Goal: Task Accomplishment & Management: Use online tool/utility

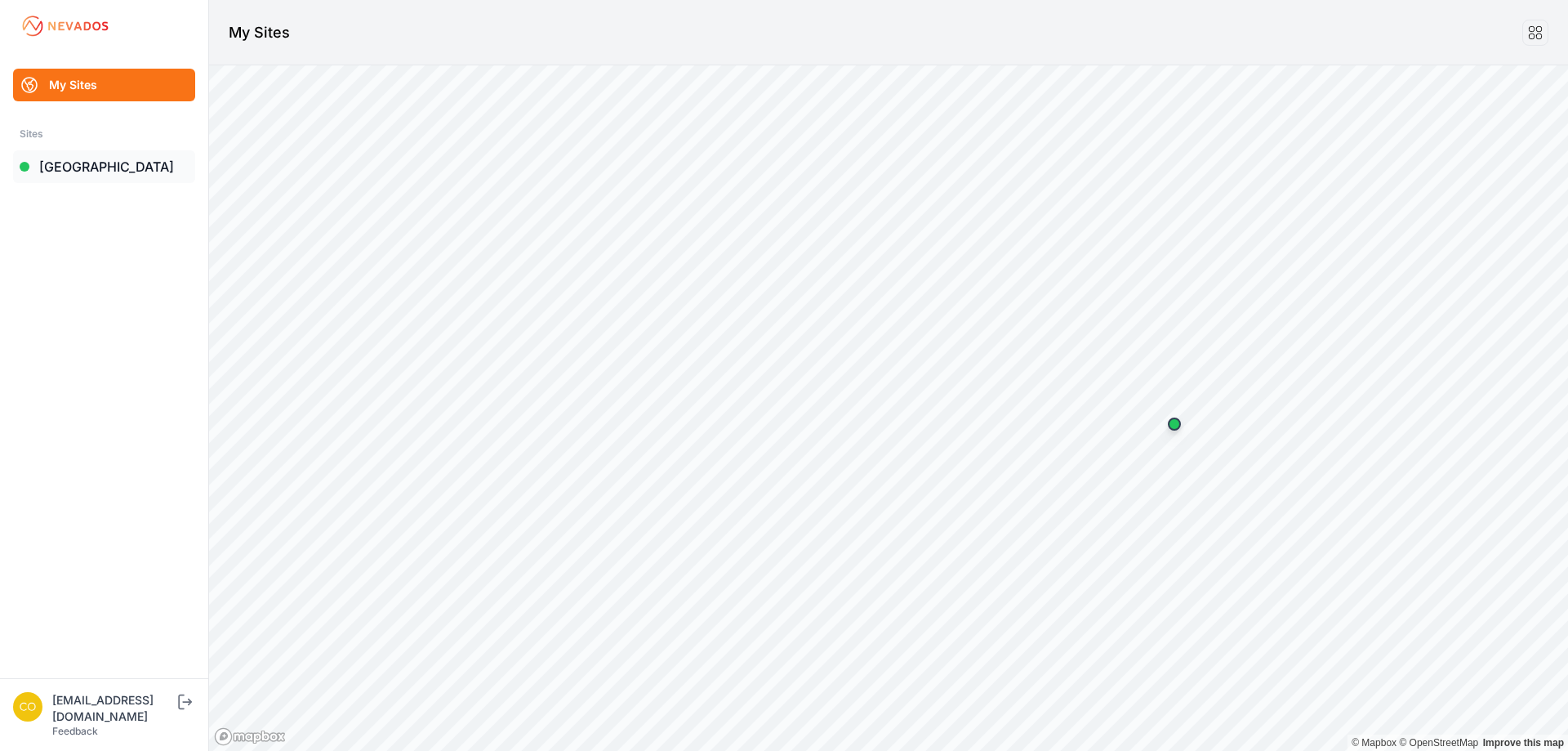
click at [76, 168] on link "[GEOGRAPHIC_DATA]" at bounding box center [105, 166] width 182 height 33
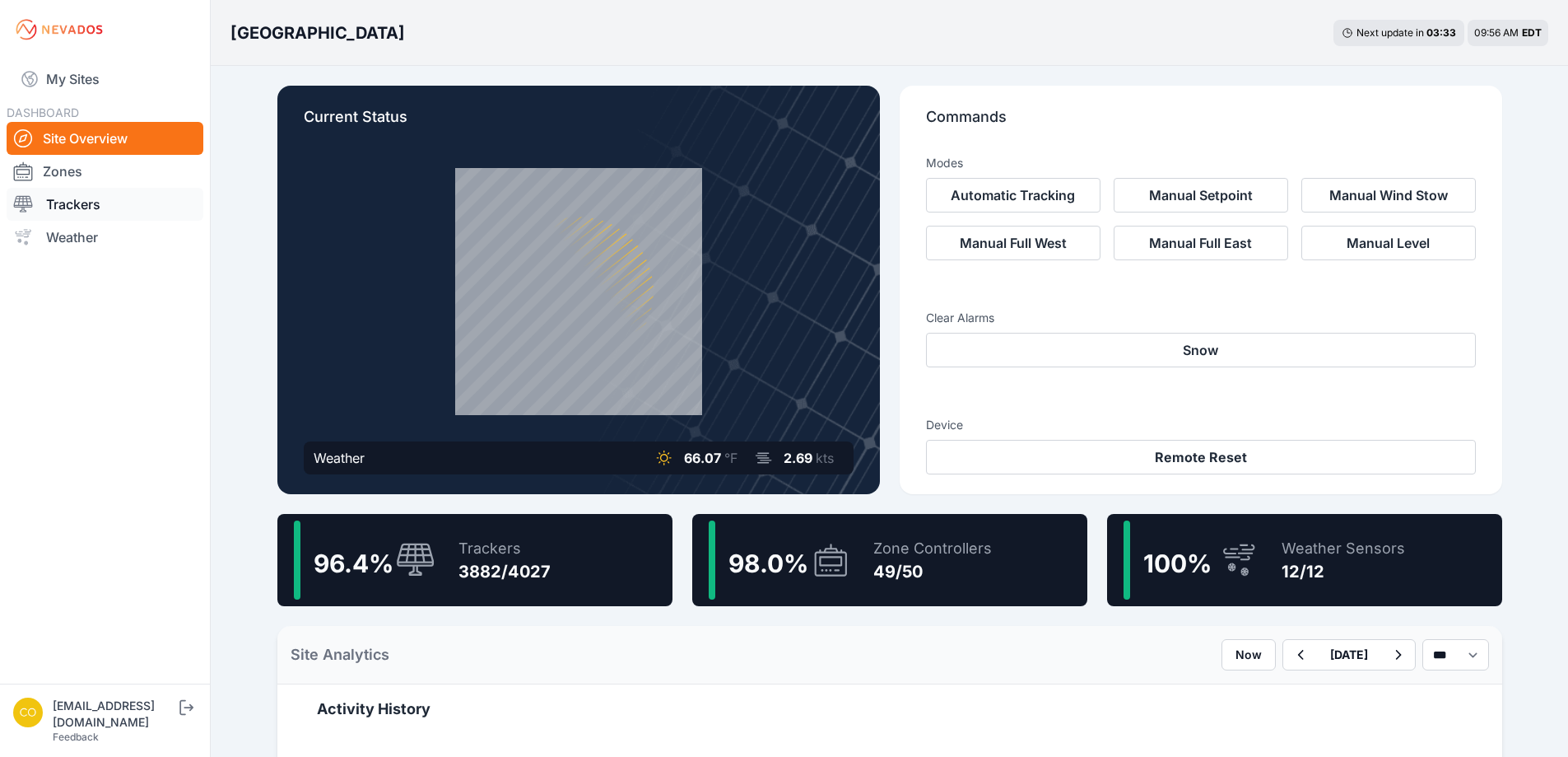
click at [78, 193] on link "Trackers" at bounding box center [105, 204] width 196 height 33
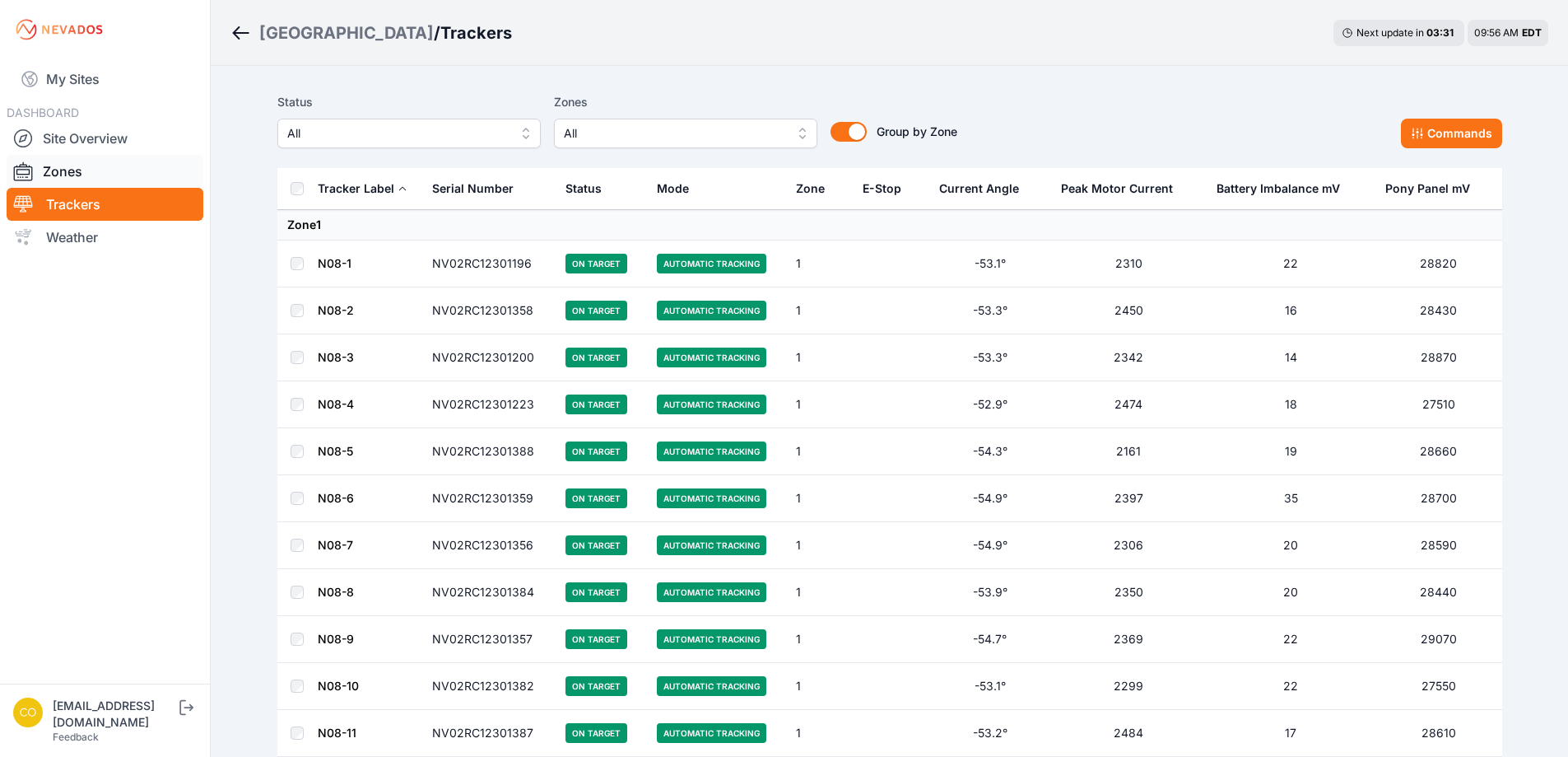
click at [85, 176] on link "Zones" at bounding box center [105, 171] width 196 height 33
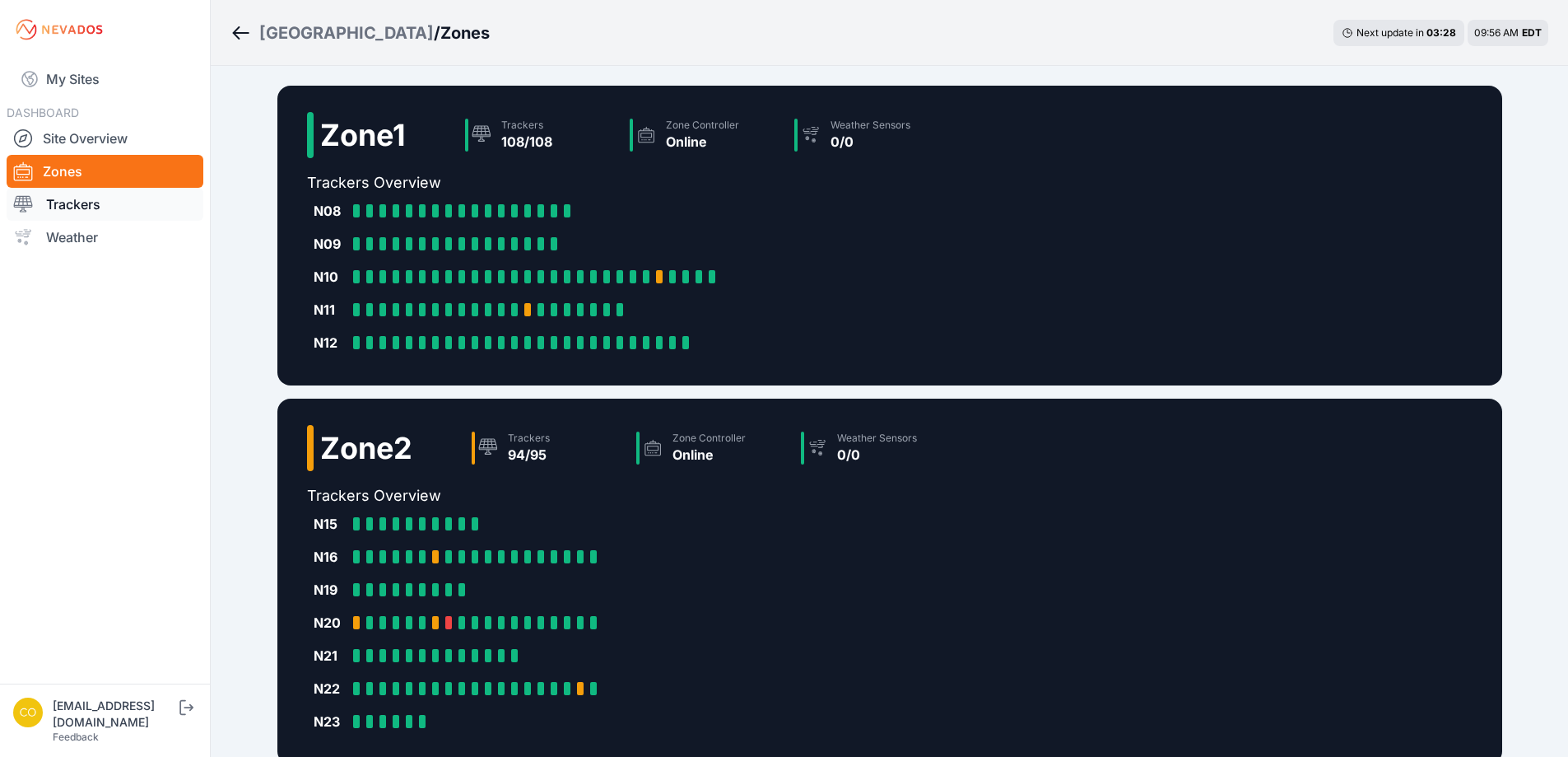
click at [105, 197] on link "Trackers" at bounding box center [105, 204] width 196 height 33
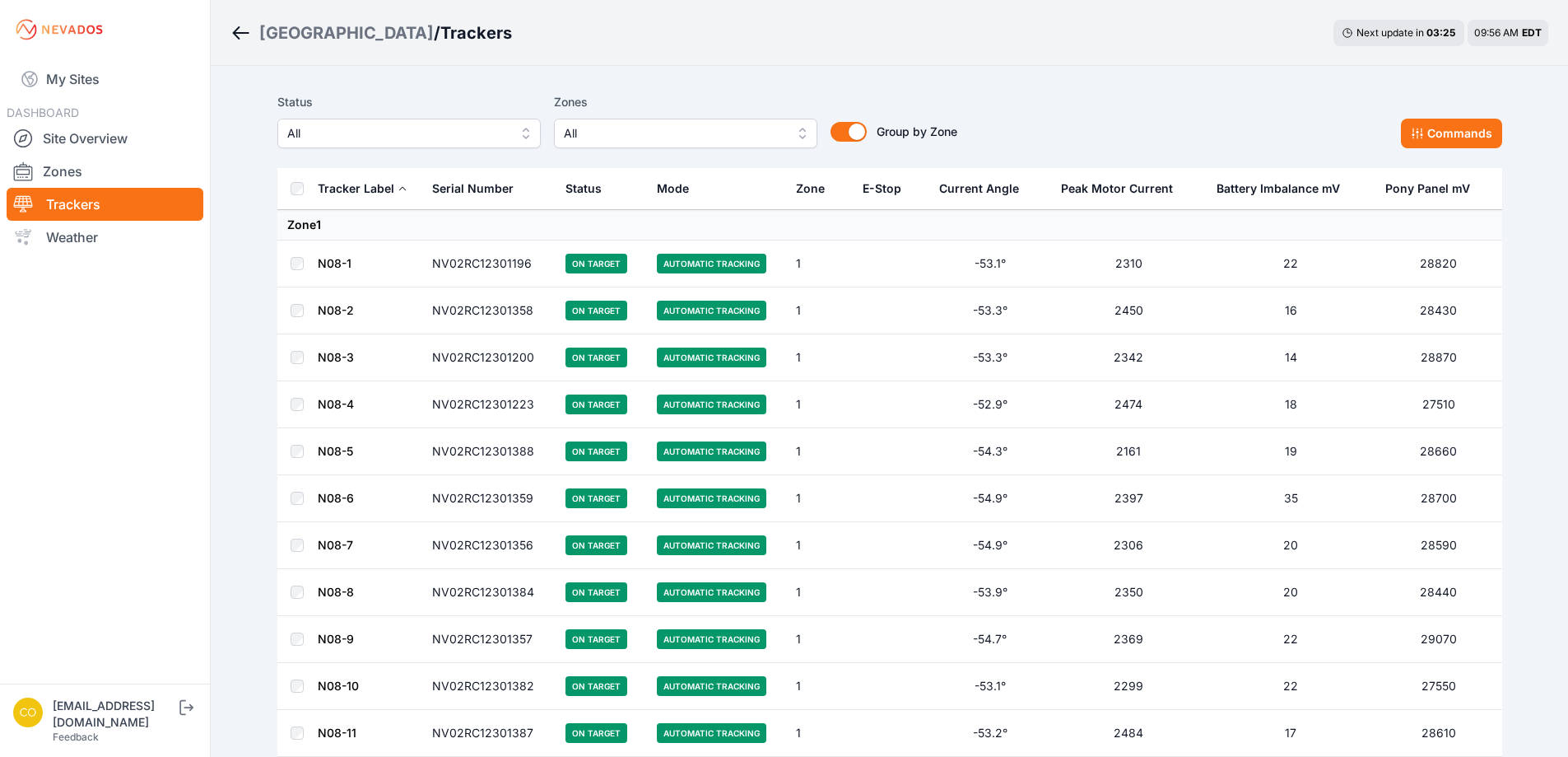
click at [603, 137] on span "All" at bounding box center [674, 132] width 221 height 19
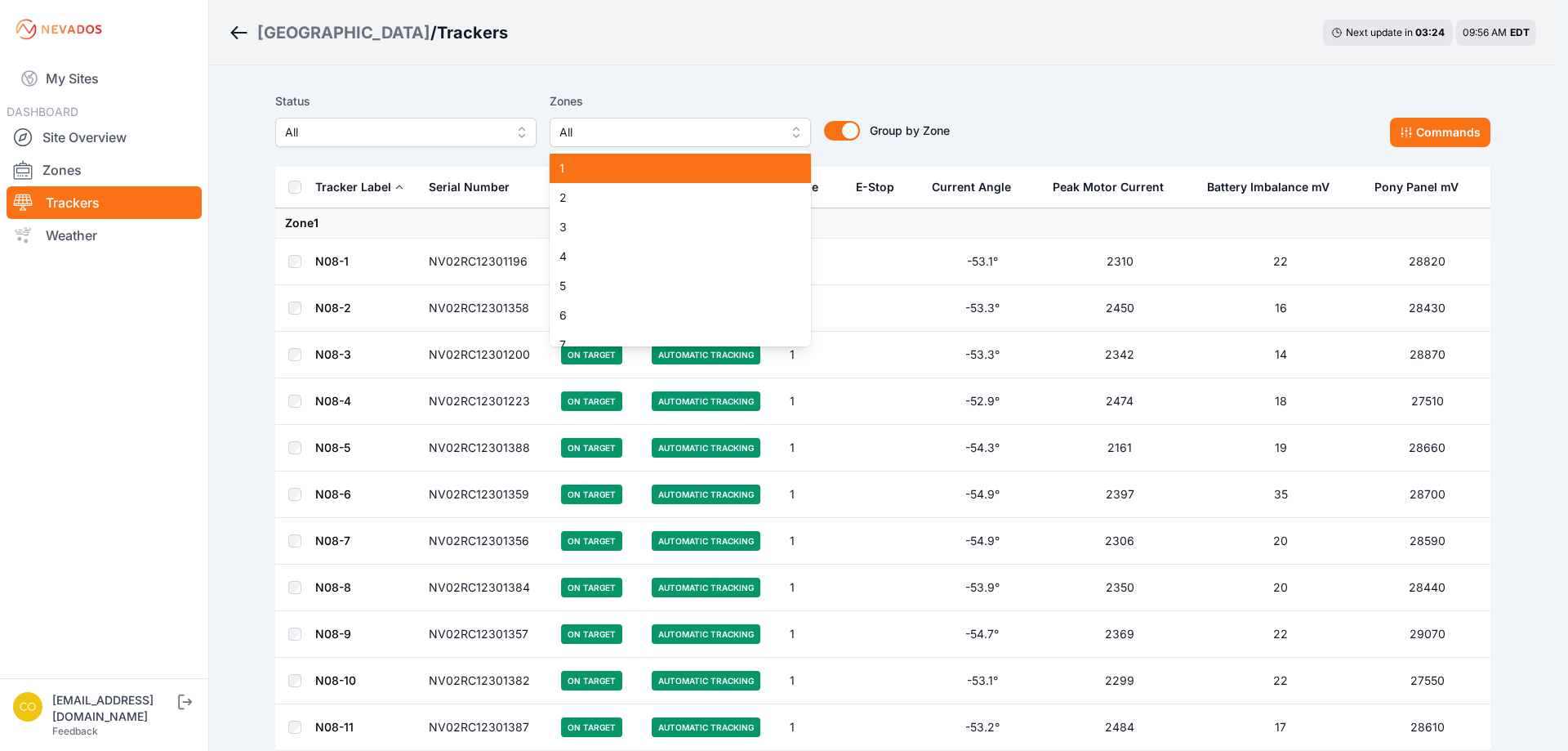
click at [591, 158] on div "1" at bounding box center [680, 168] width 262 height 29
click at [1412, 137] on div "Status All Zones 1 1 2 3 4 5 6 7 8 9 10 11 12 13 14 15 16 17 18 19 20 21 22 23 …" at bounding box center [882, 119] width 1215 height 55
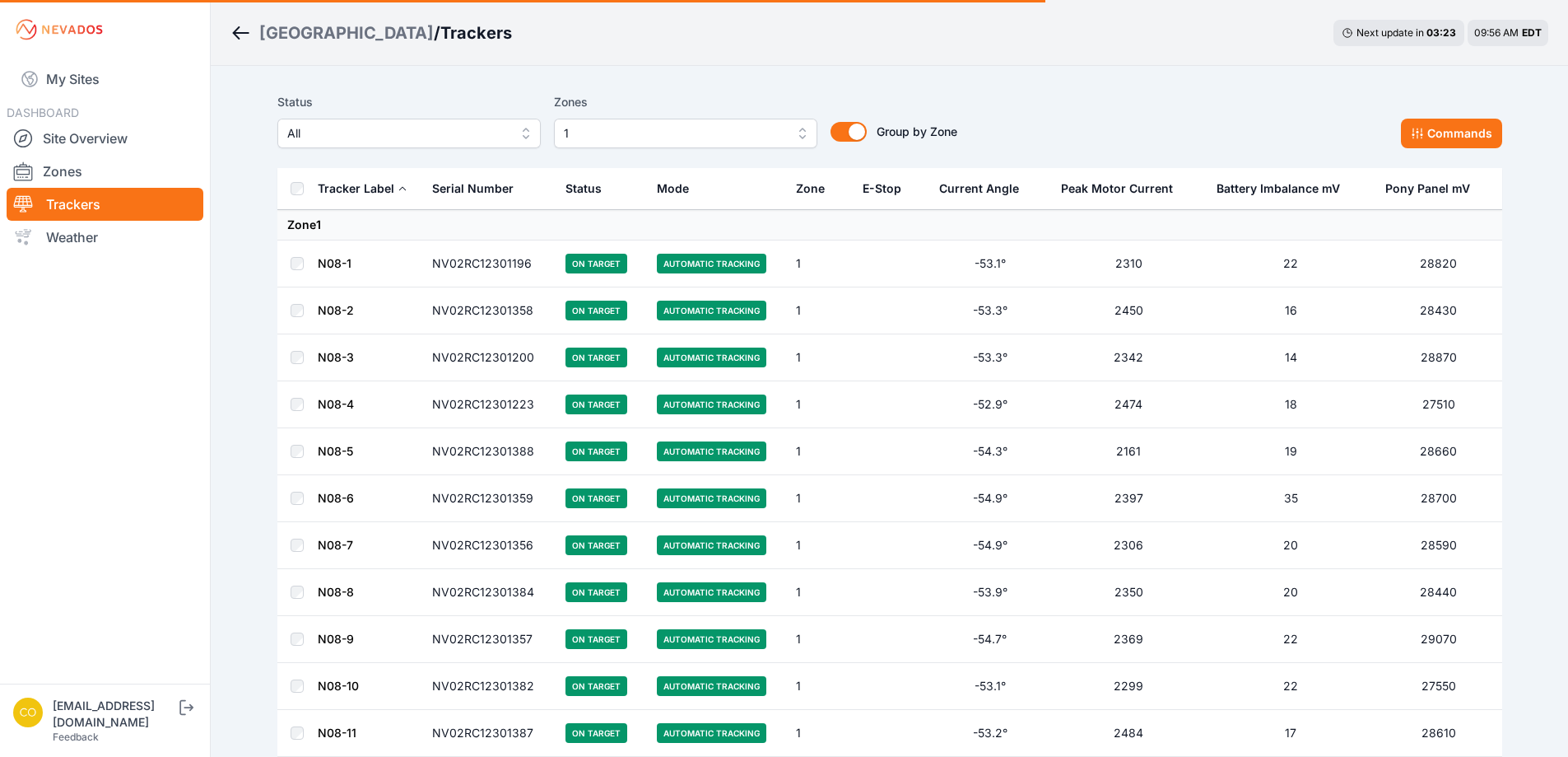
click at [1340, 95] on div "Status All Zones 1 1 2 3 4 5 6 7 8 9 10 11 12 13 14 15 16 17 18 19 20 21 22 23 …" at bounding box center [889, 120] width 1225 height 56
click at [1426, 128] on button "Commands" at bounding box center [1452, 133] width 101 height 30
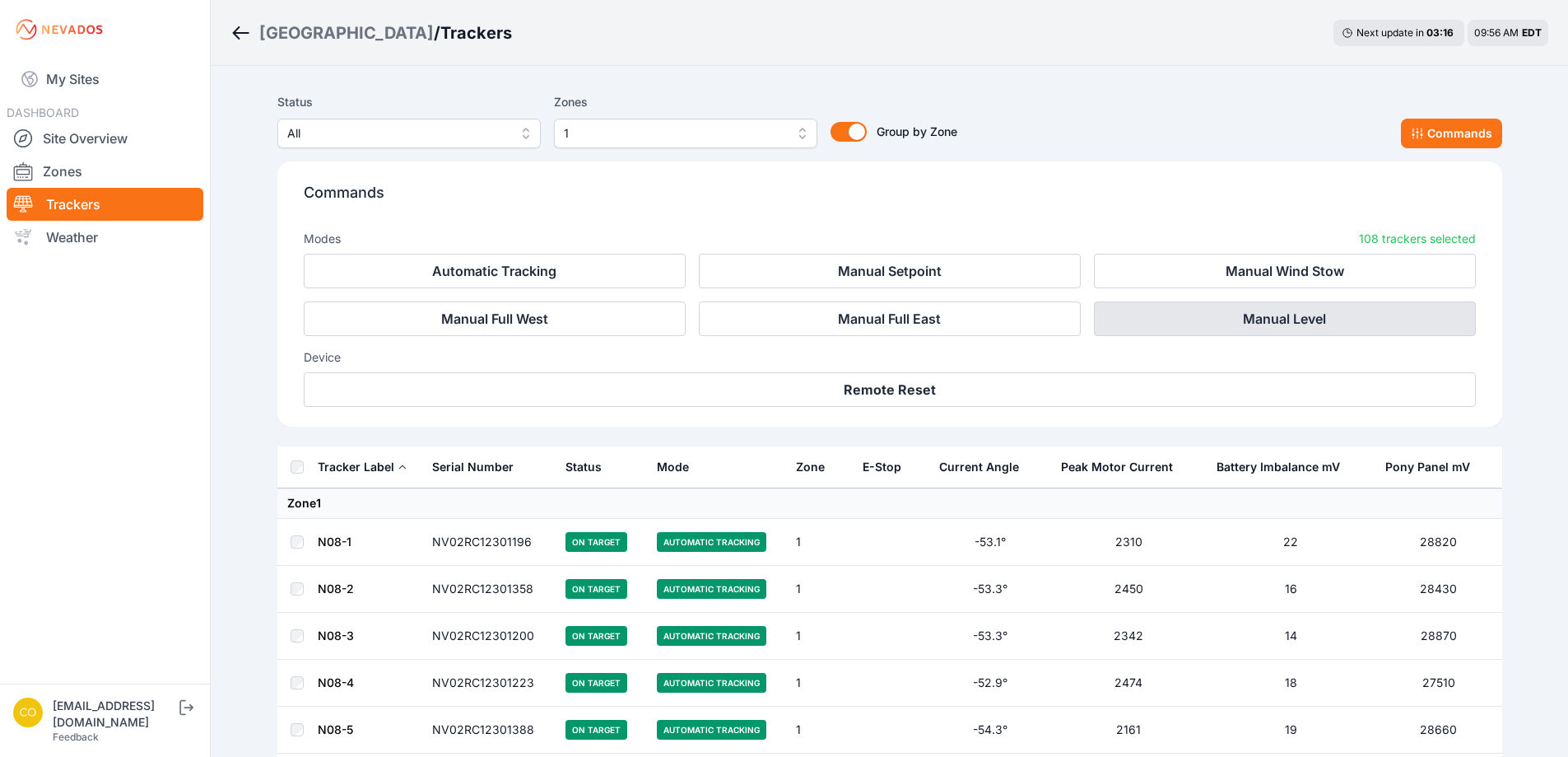
click at [1259, 323] on button "Manual Level" at bounding box center [1285, 318] width 382 height 35
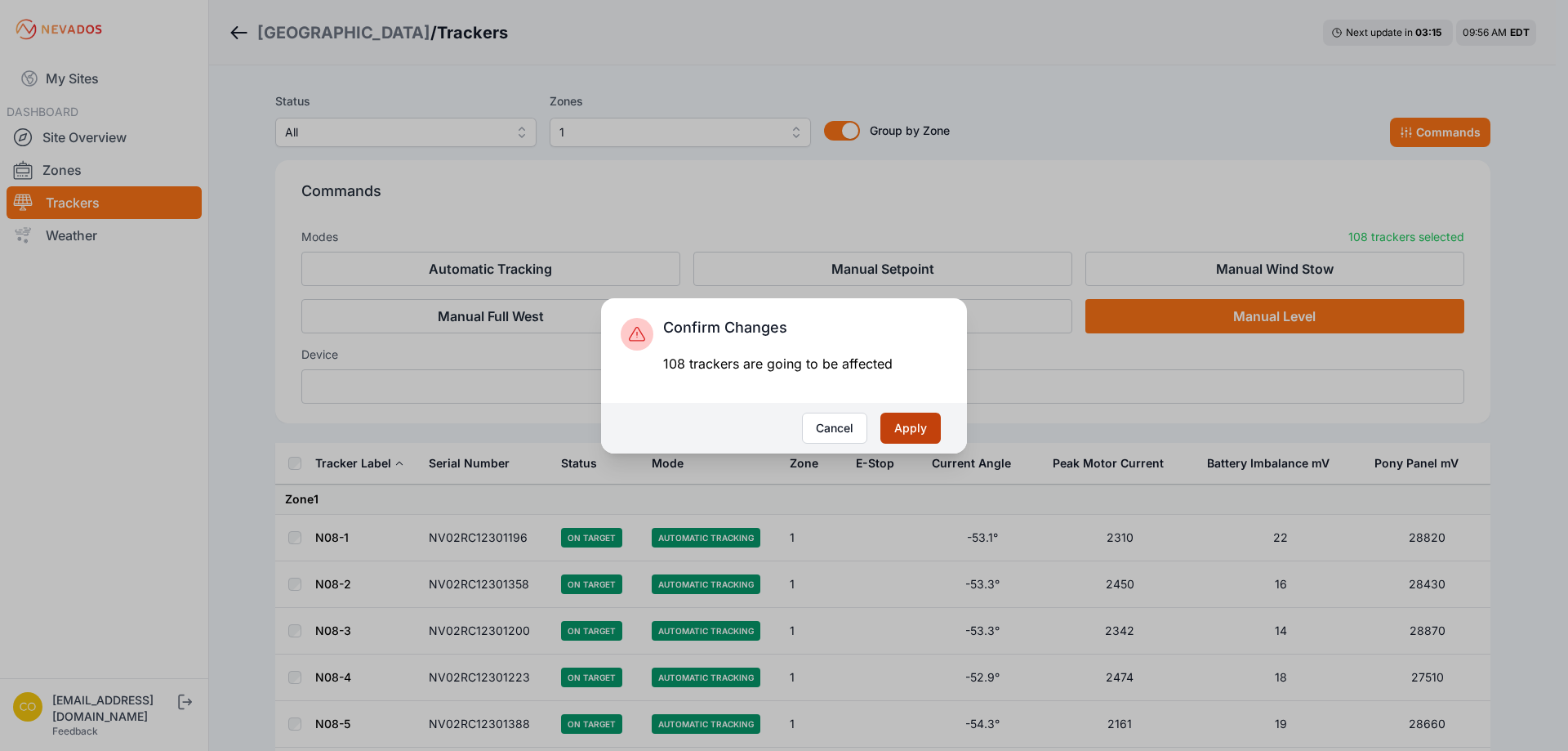
click at [933, 433] on button "Apply" at bounding box center [911, 427] width 60 height 31
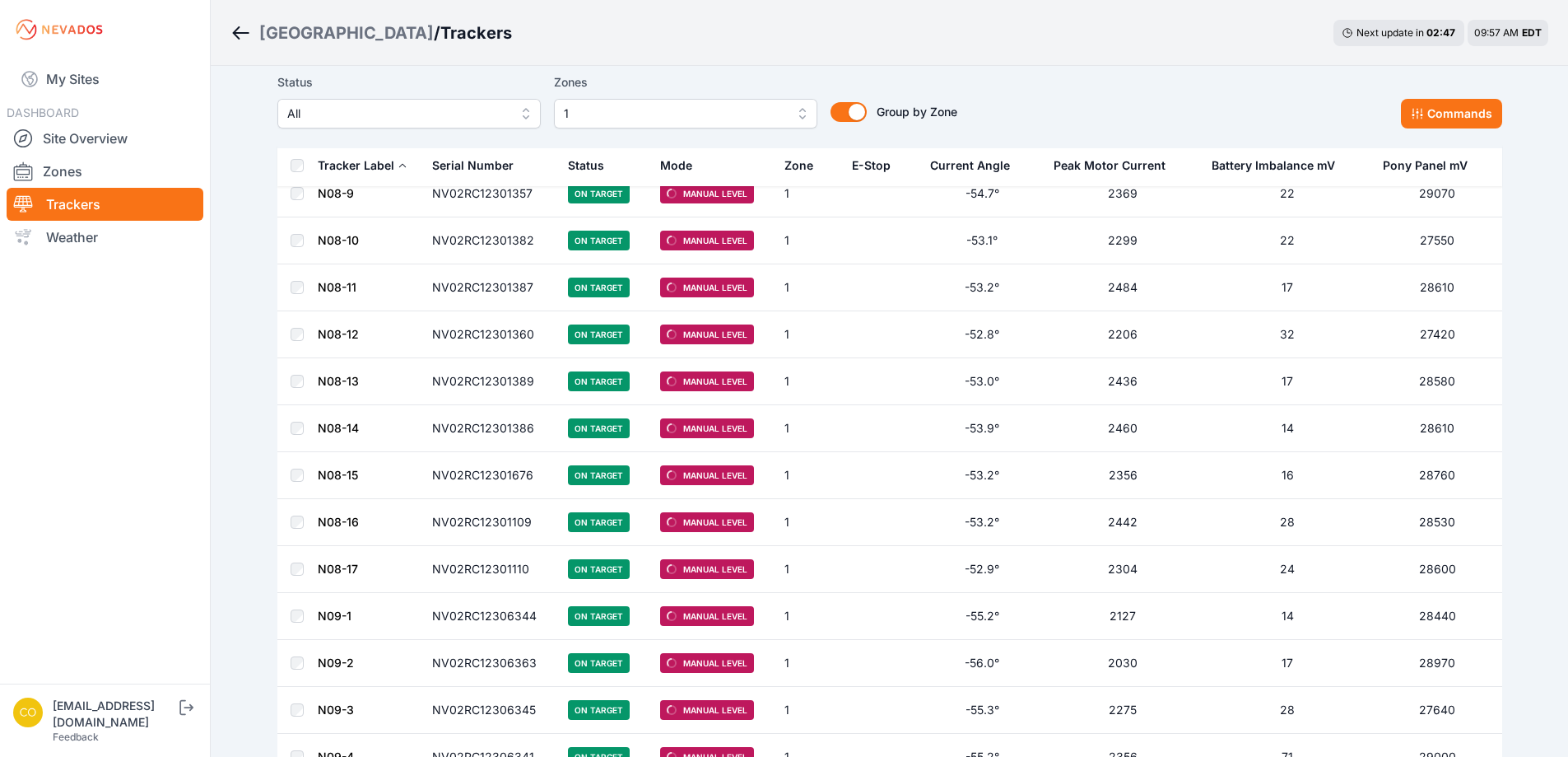
scroll to position [437, 0]
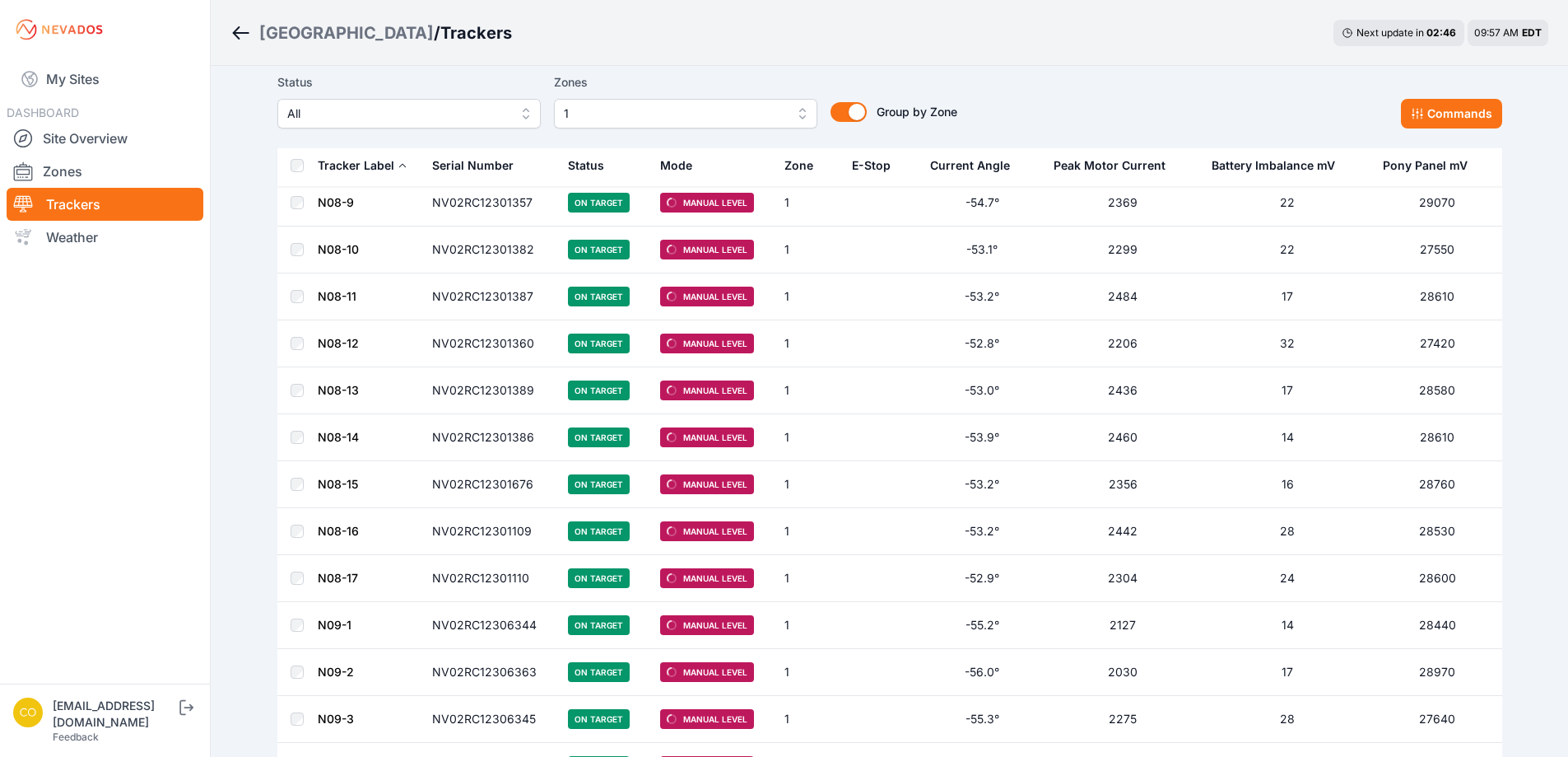
click at [700, 120] on span "1" at bounding box center [674, 113] width 221 height 19
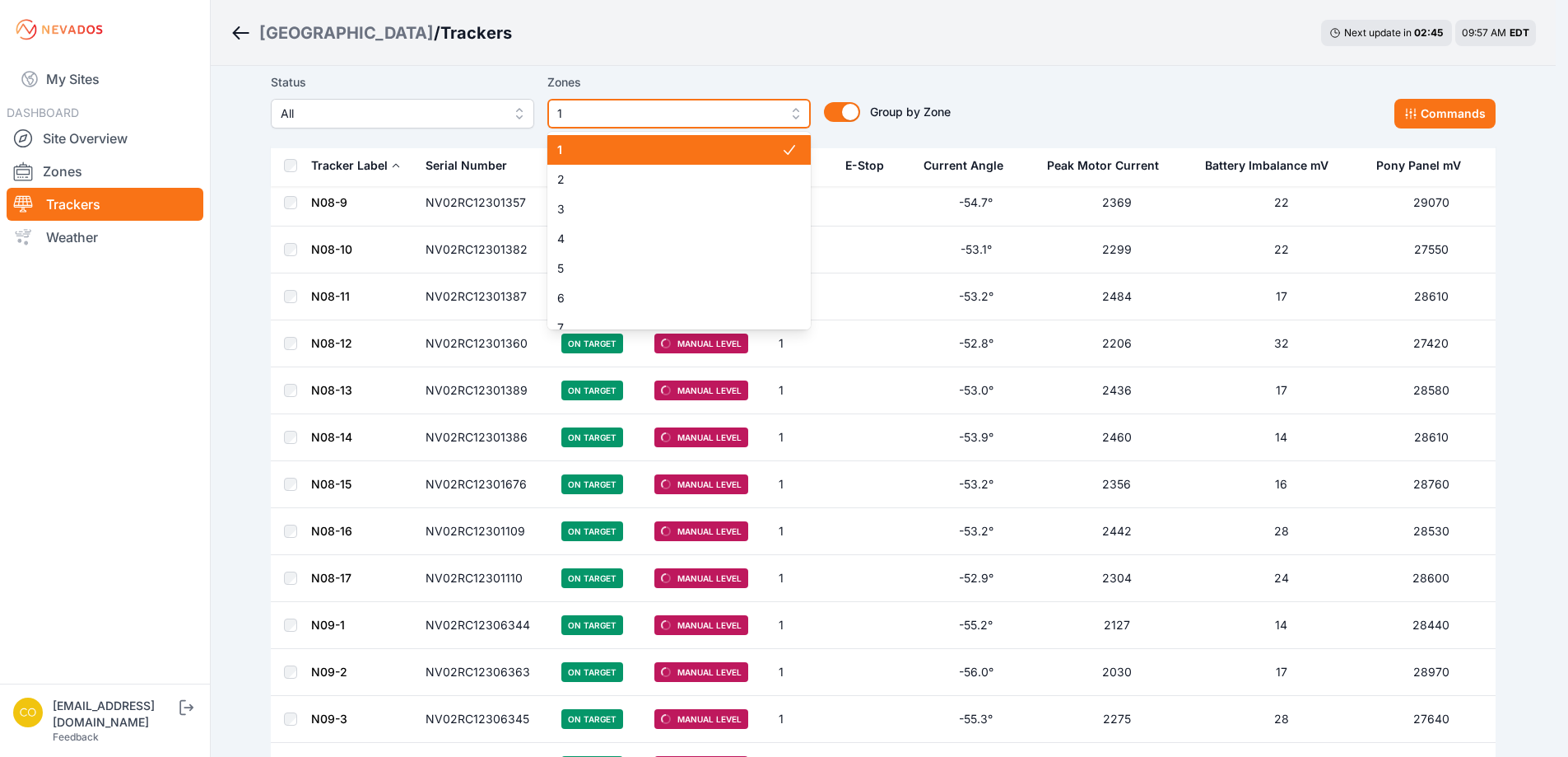
click at [700, 120] on span "1" at bounding box center [668, 113] width 221 height 19
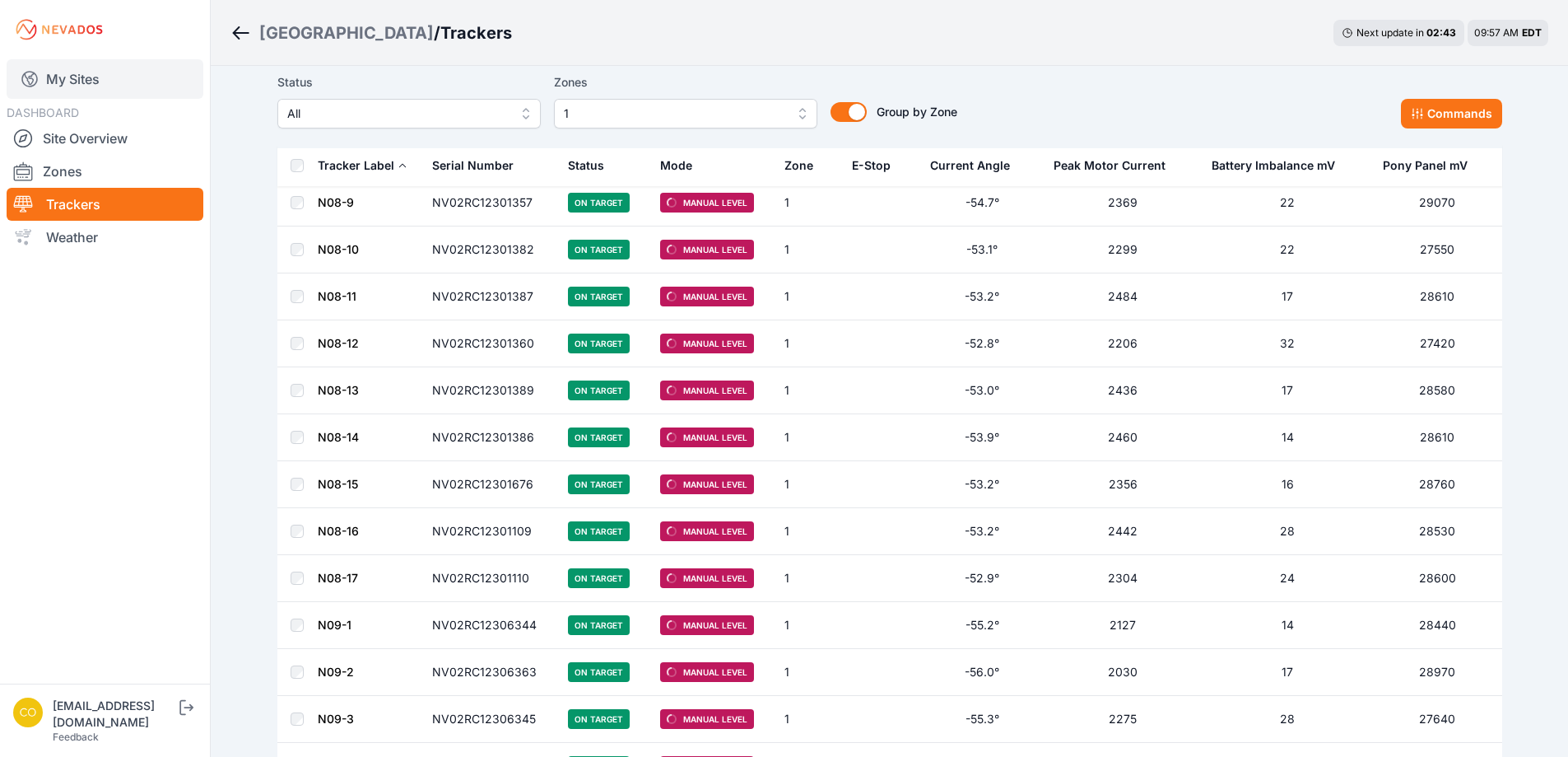
click at [56, 78] on link "My Sites" at bounding box center [105, 78] width 196 height 40
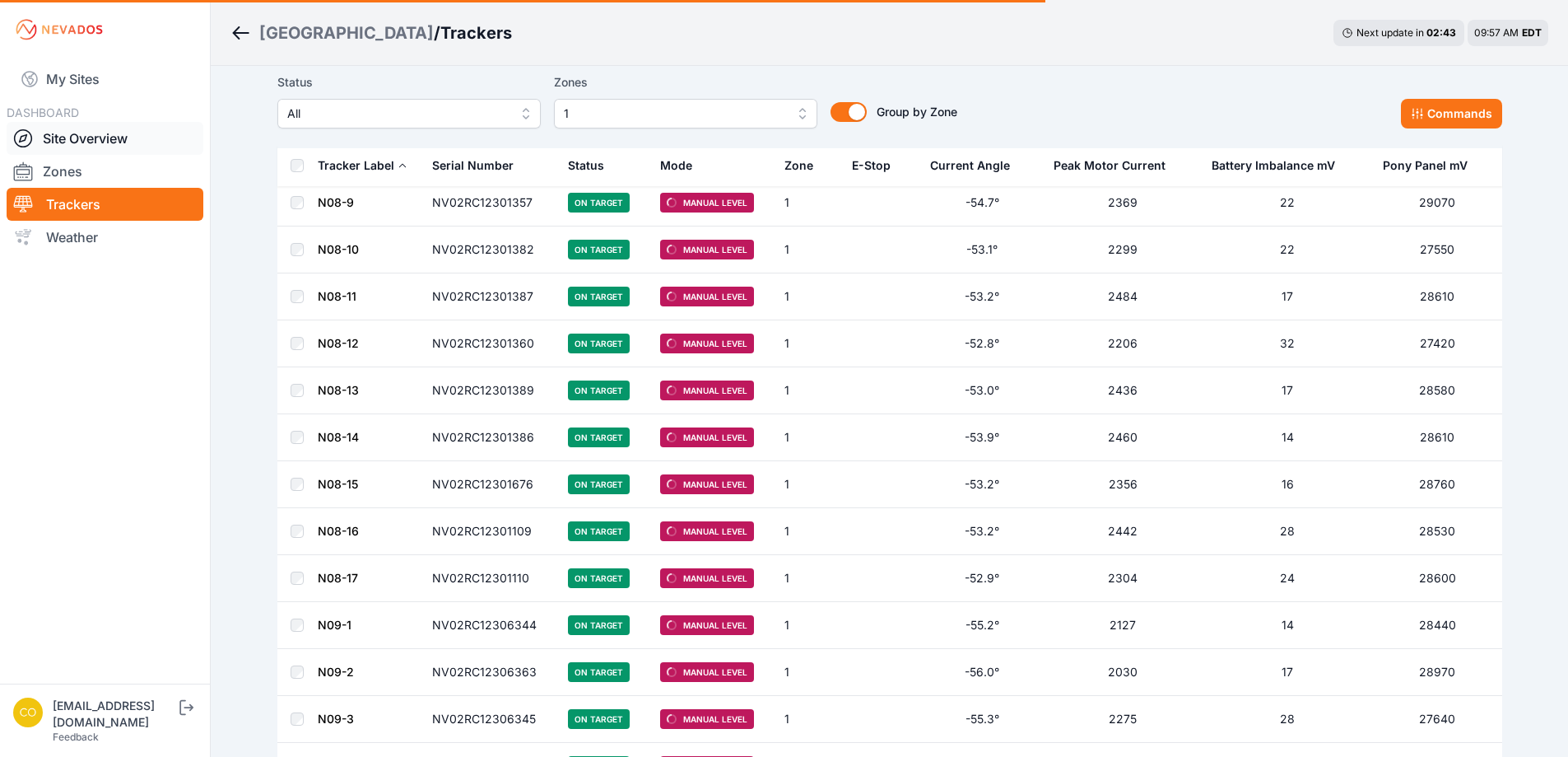
click at [77, 140] on link "Site Overview" at bounding box center [105, 138] width 196 height 33
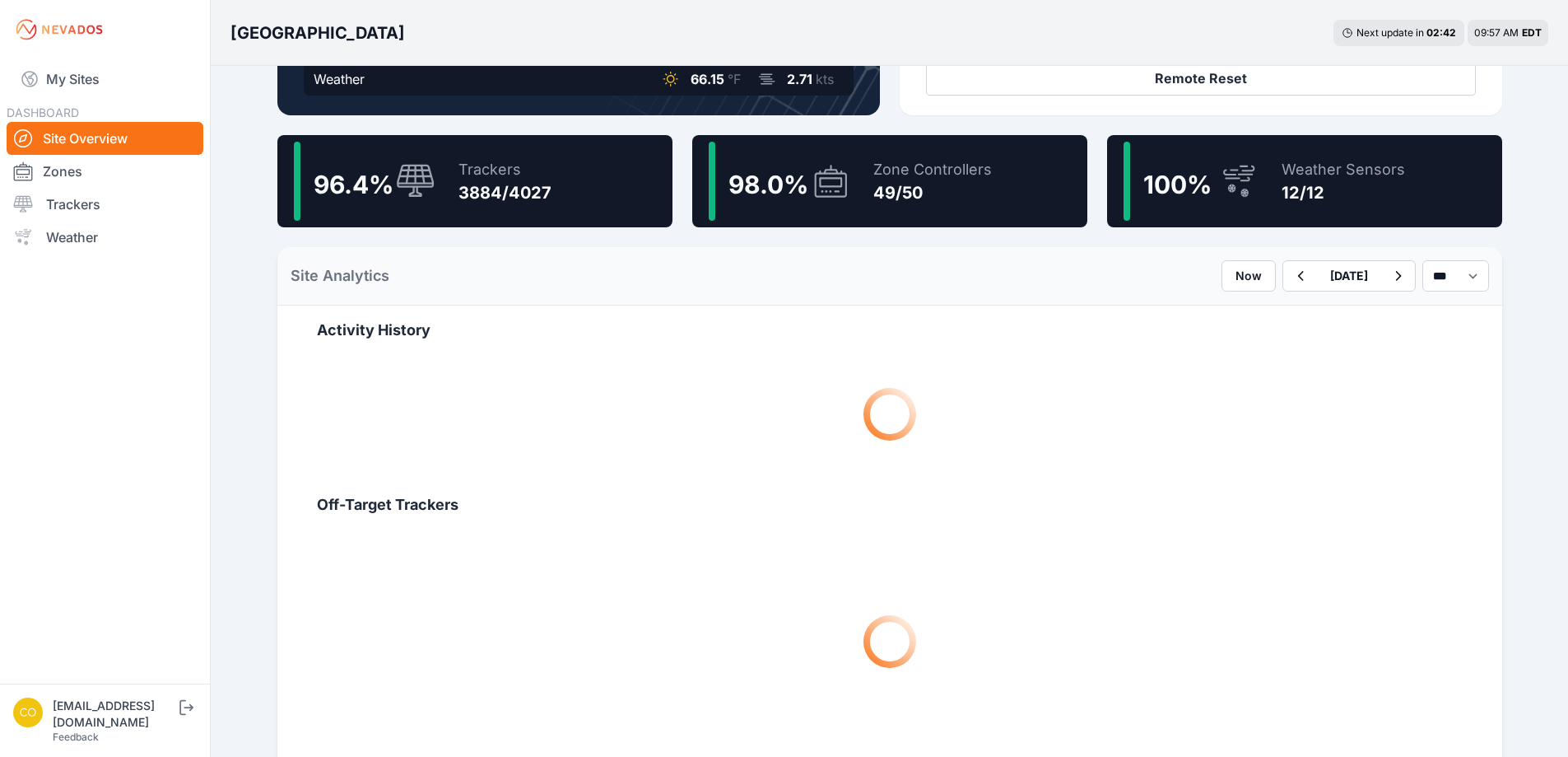
scroll to position [411, 0]
